Goal: Information Seeking & Learning: Learn about a topic

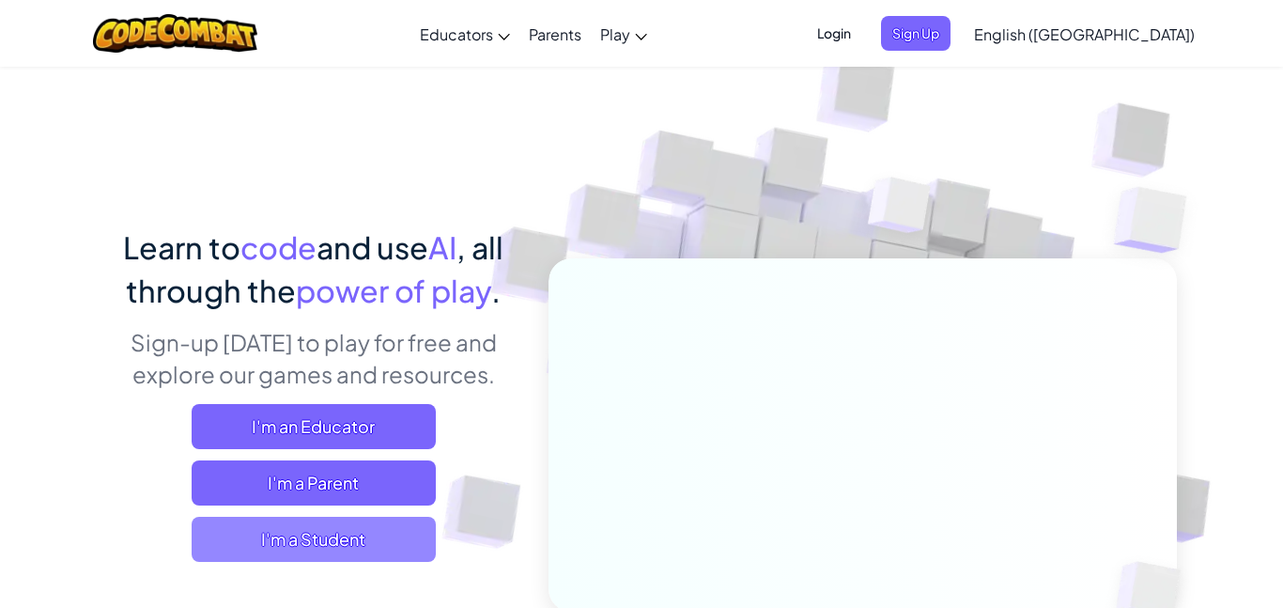
click at [407, 530] on span "I'm a Student" at bounding box center [314, 539] width 244 height 45
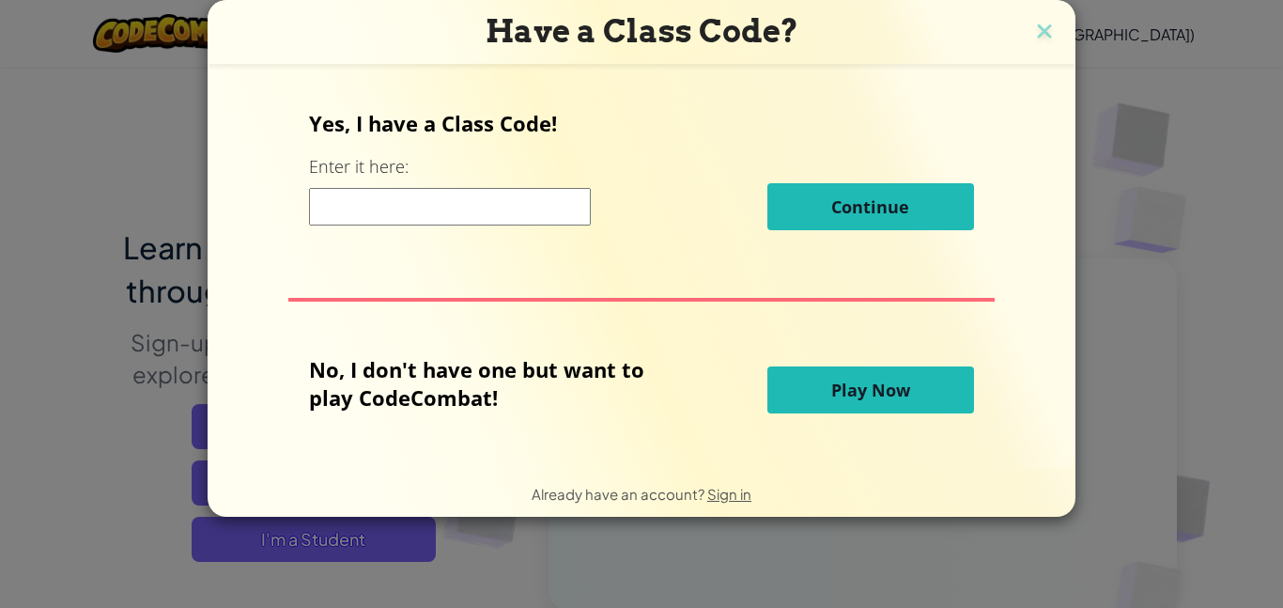
click at [814, 385] on button "Play Now" at bounding box center [870, 389] width 207 height 47
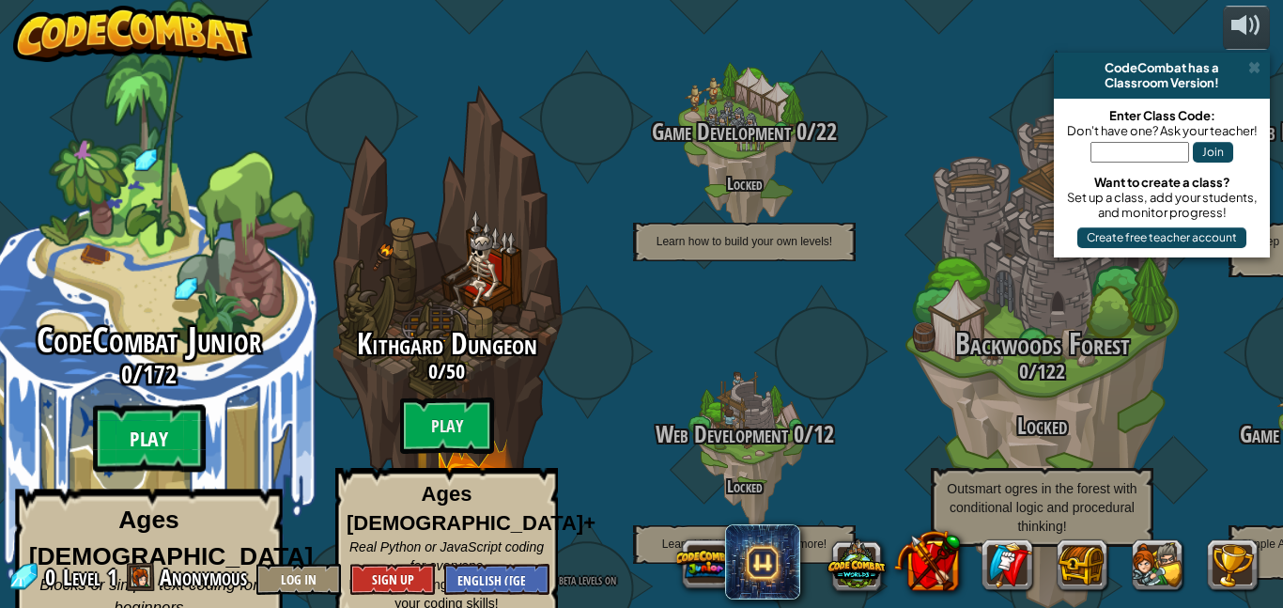
click at [172, 408] on btn "Play" at bounding box center [149, 439] width 113 height 68
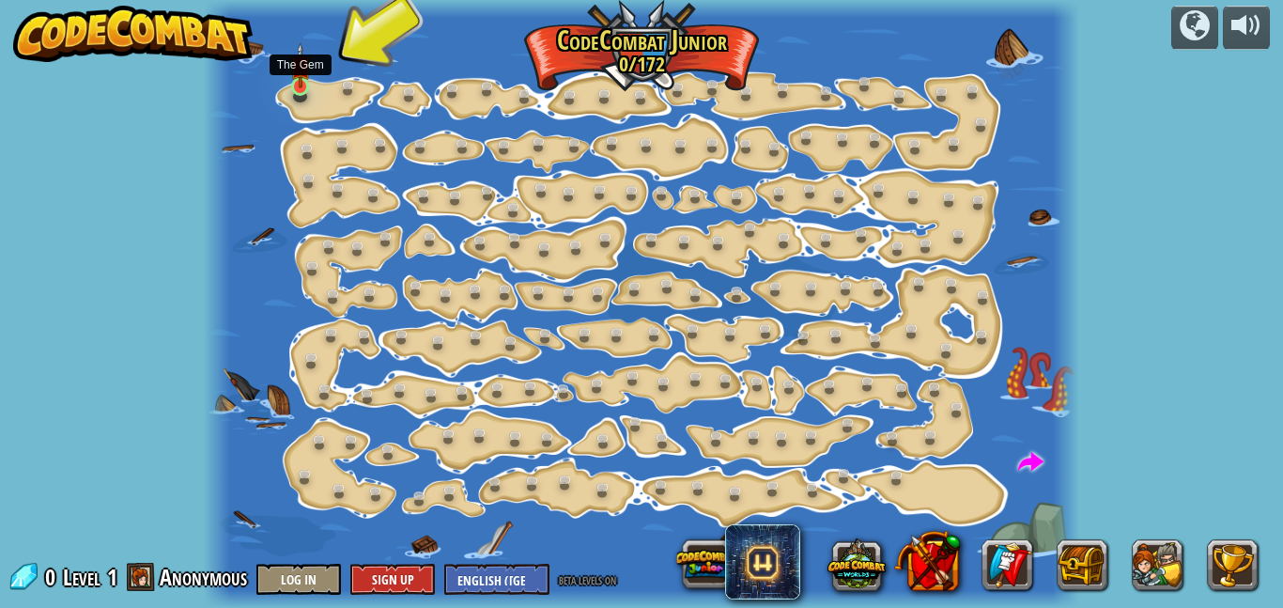
click at [303, 82] on img at bounding box center [300, 65] width 20 height 46
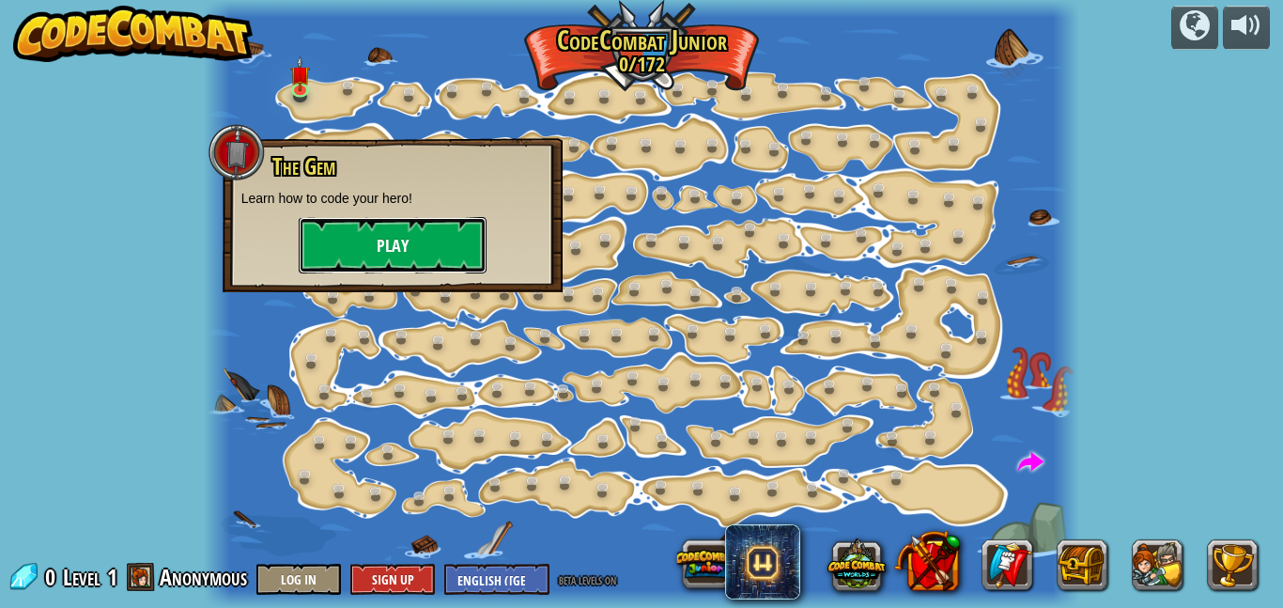
click at [438, 238] on button "Play" at bounding box center [393, 245] width 188 height 56
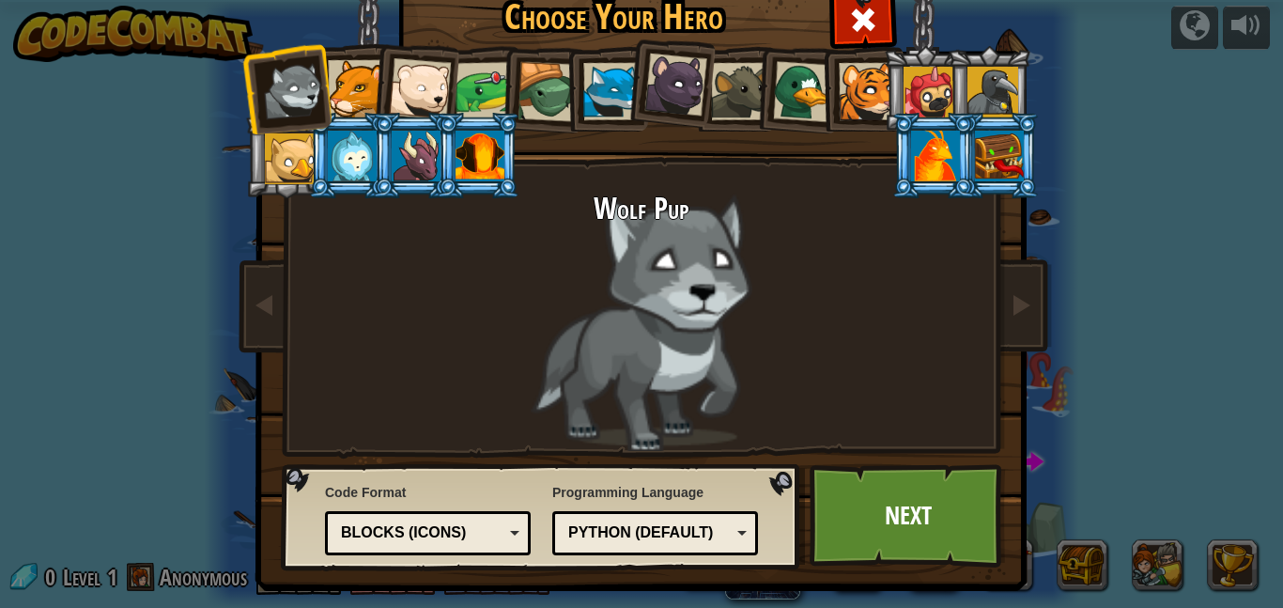
click at [430, 150] on div at bounding box center [416, 156] width 49 height 51
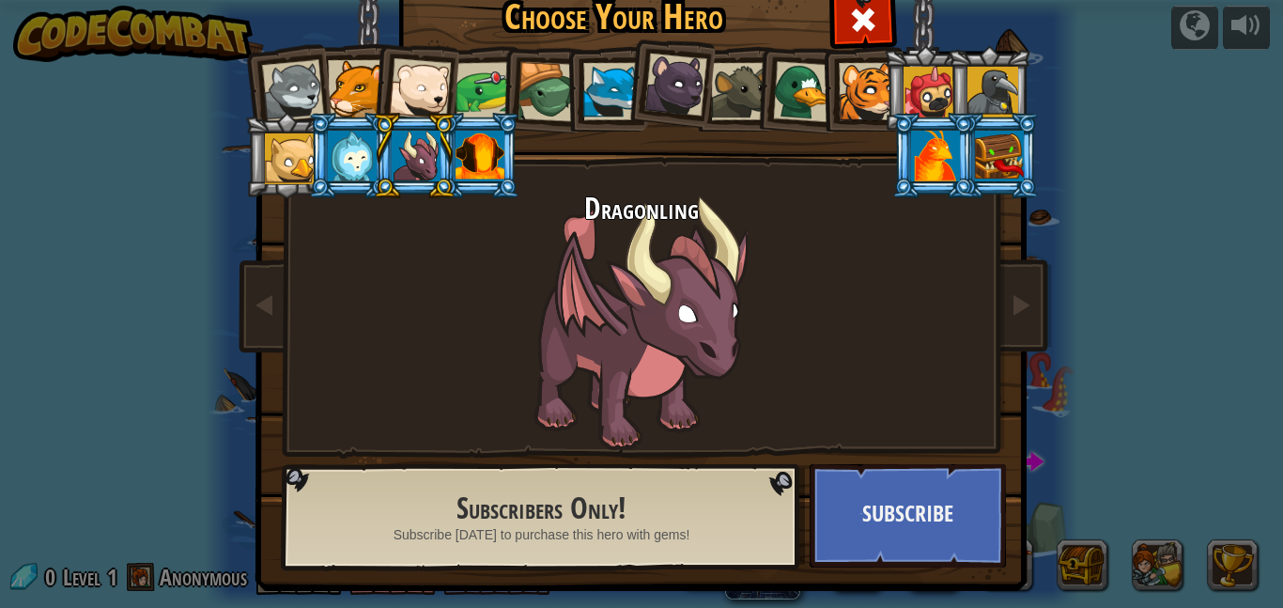
click at [431, 87] on div at bounding box center [420, 89] width 62 height 62
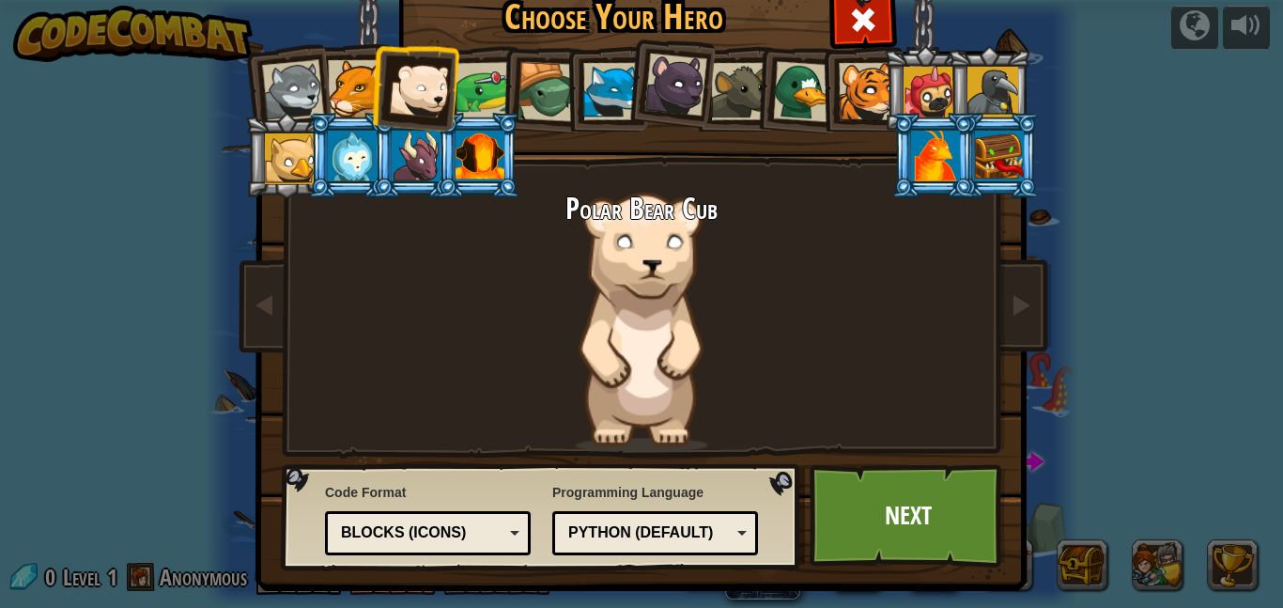
click at [592, 83] on div at bounding box center [611, 91] width 57 height 57
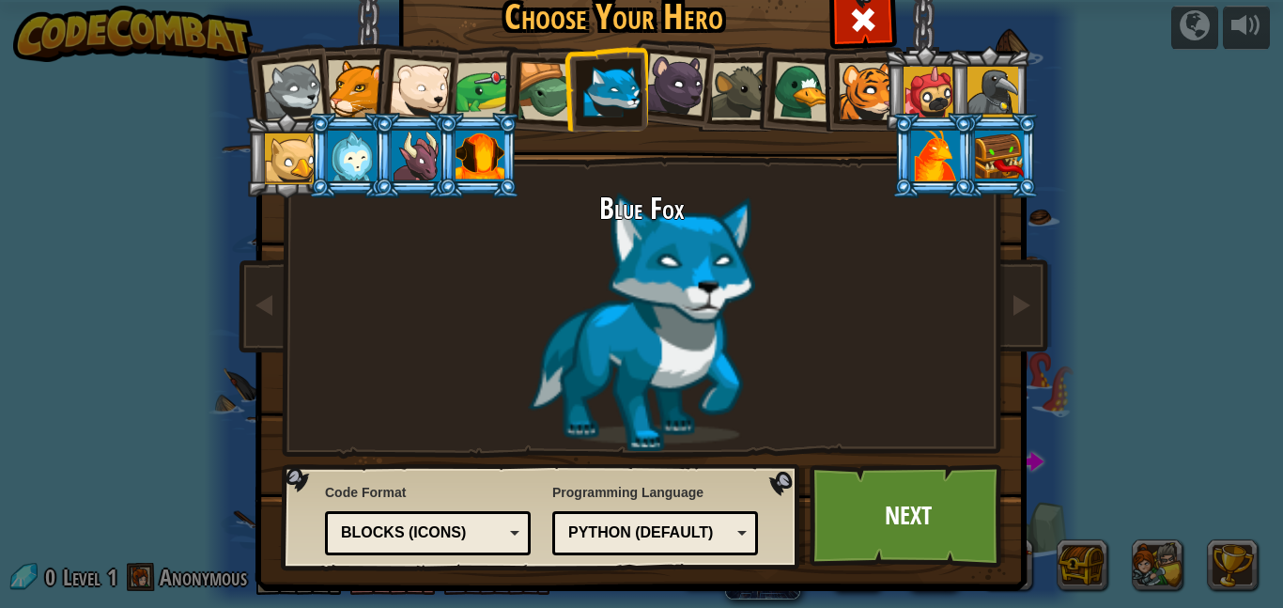
click at [368, 85] on div at bounding box center [356, 88] width 57 height 57
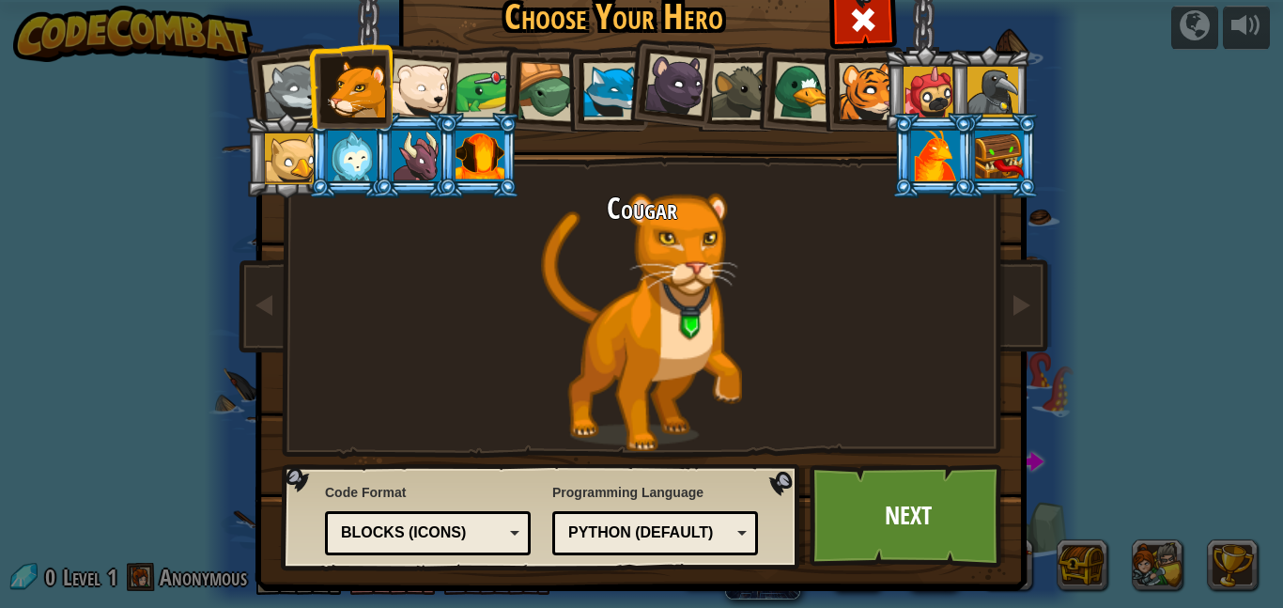
click at [295, 91] on div at bounding box center [293, 91] width 62 height 62
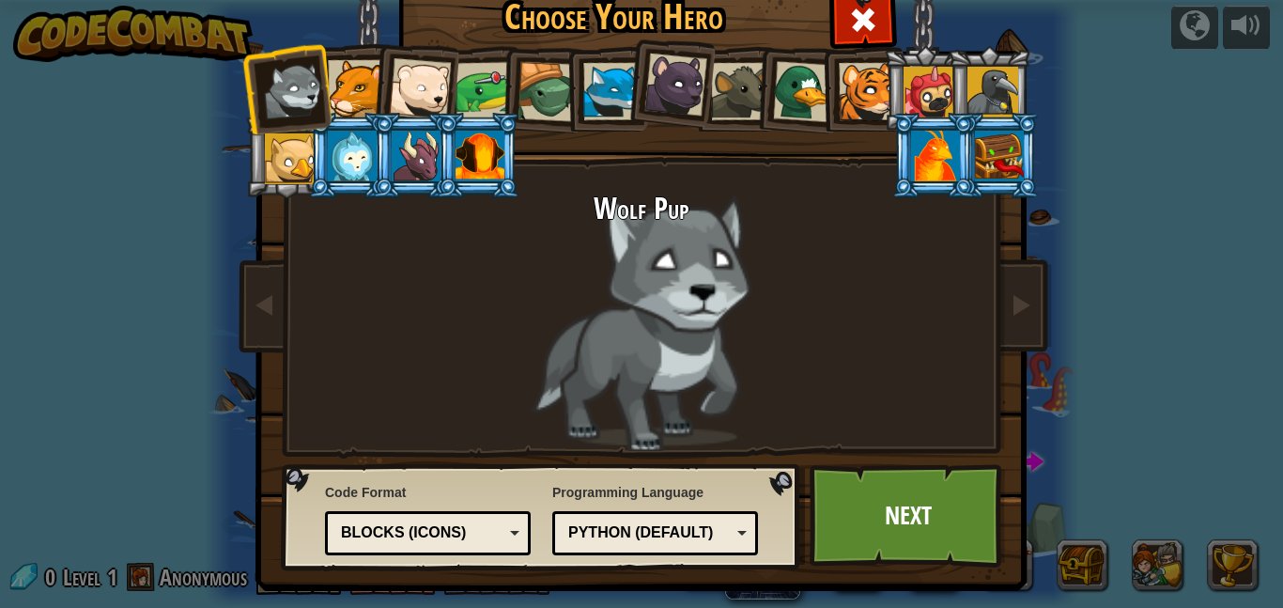
click at [848, 85] on div at bounding box center [867, 91] width 57 height 57
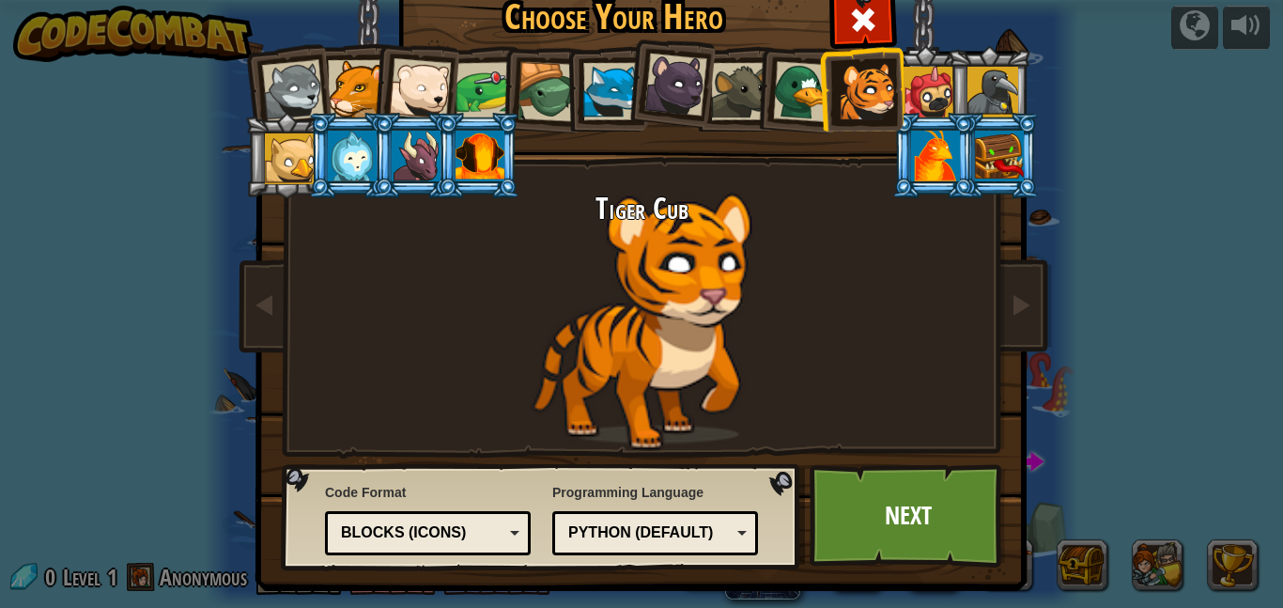
click at [789, 92] on div at bounding box center [803, 91] width 61 height 61
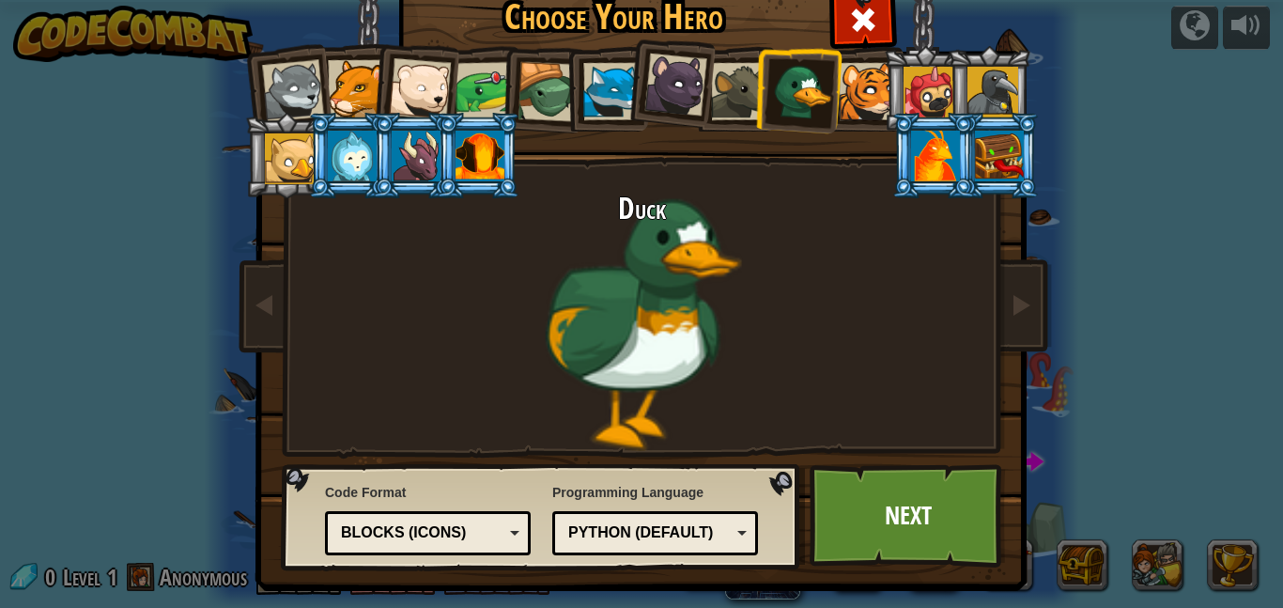
click at [587, 95] on div at bounding box center [611, 91] width 57 height 57
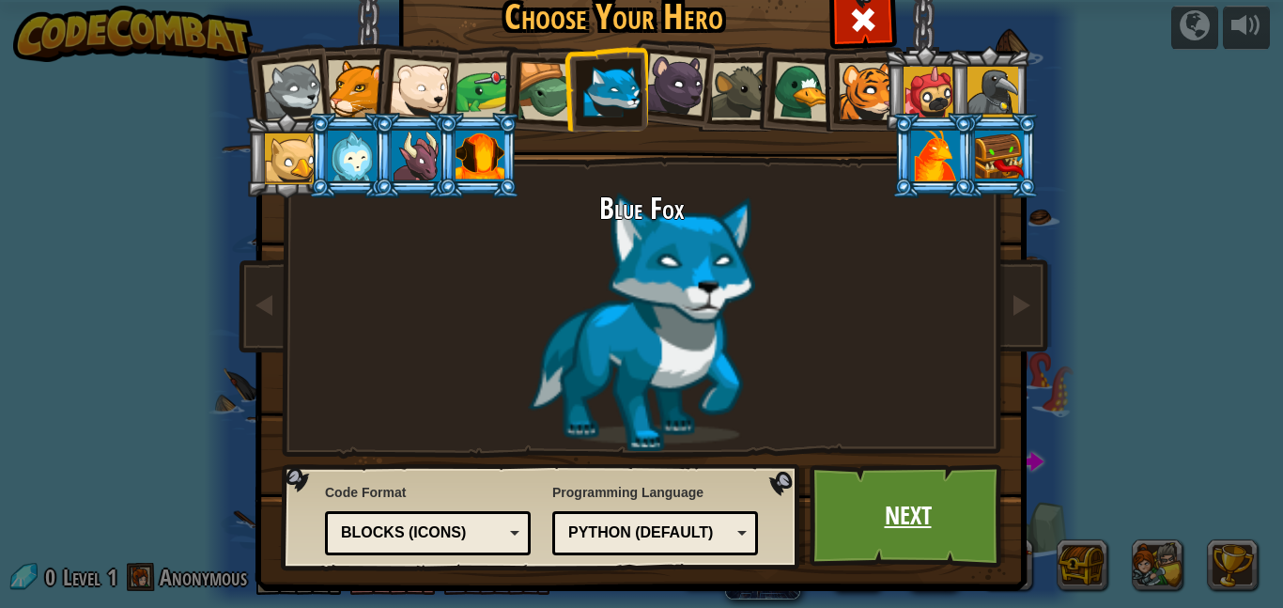
click at [912, 498] on link "Next" at bounding box center [908, 515] width 196 height 103
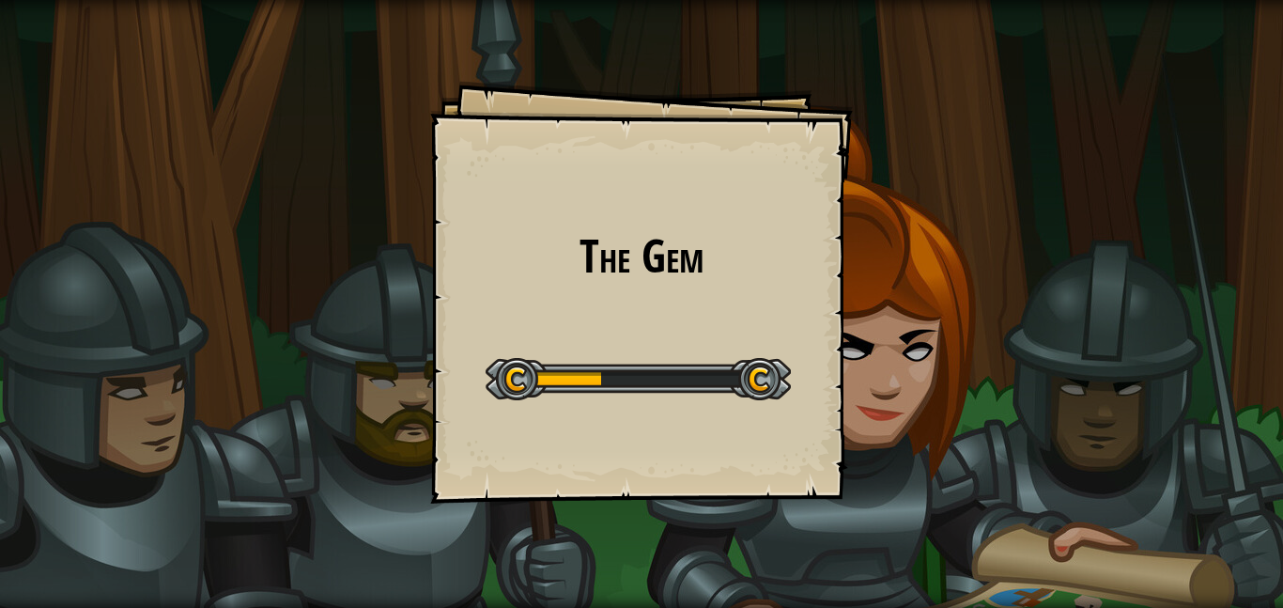
click at [671, 550] on div "The Gem Goals Start Level Error loading from server. Try refreshing the page. Y…" at bounding box center [641, 304] width 1283 height 608
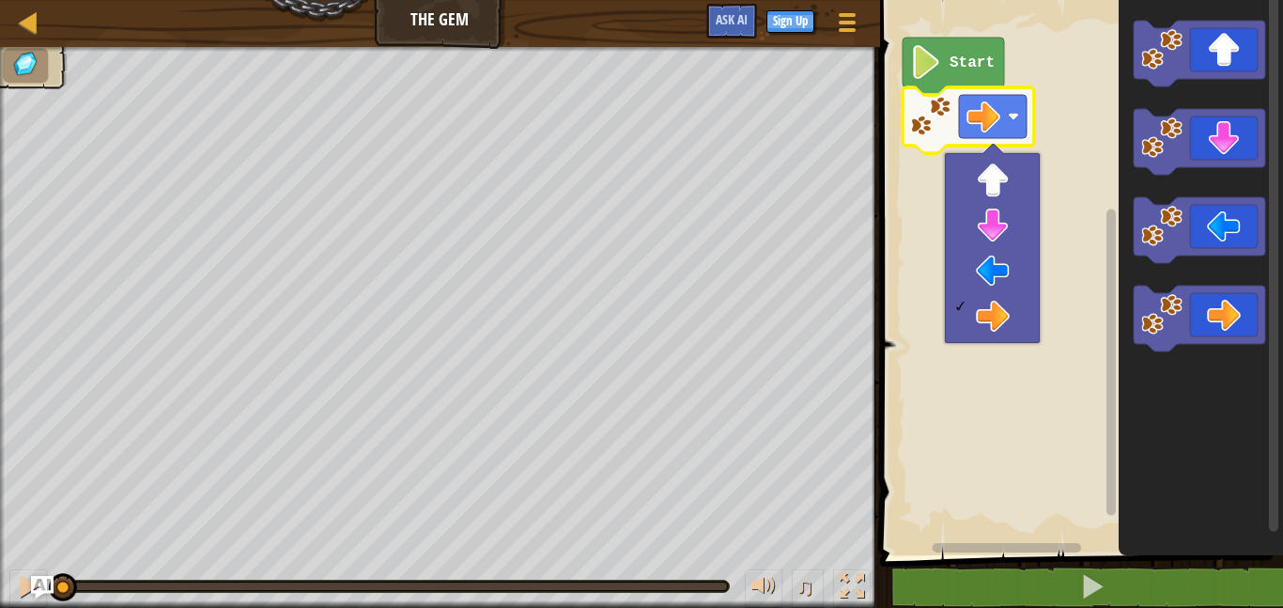
click at [945, 58] on icon "Blockly Workspace" at bounding box center [953, 66] width 101 height 57
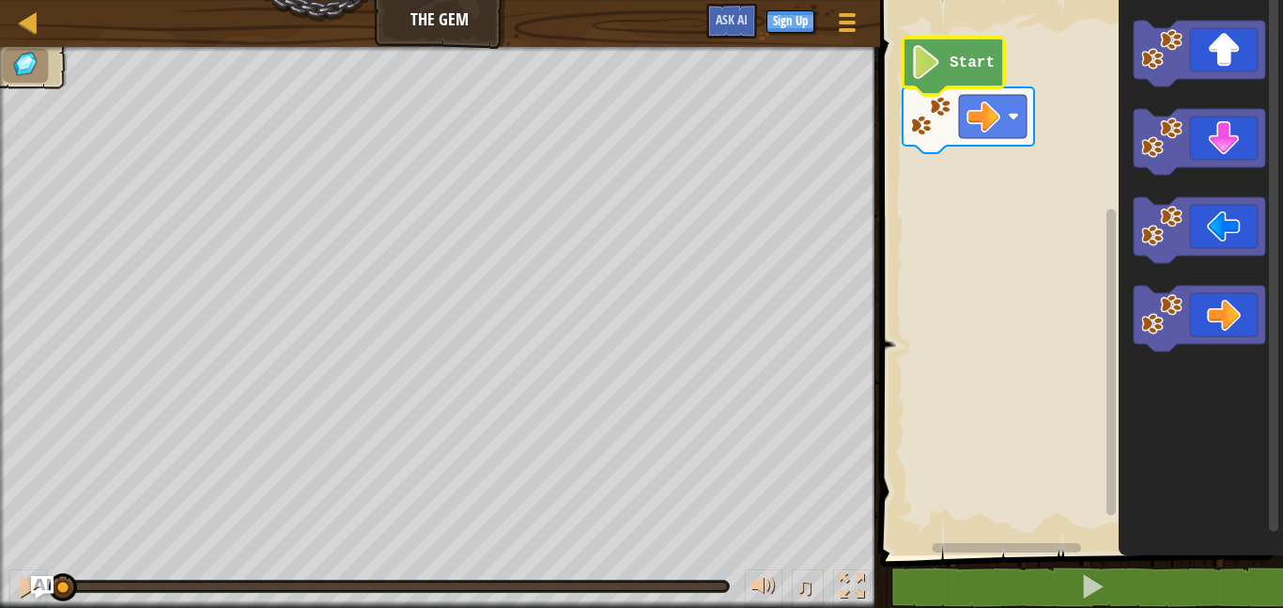
click at [922, 49] on image "Blockly Workspace" at bounding box center [926, 62] width 32 height 34
